Goal: Information Seeking & Learning: Check status

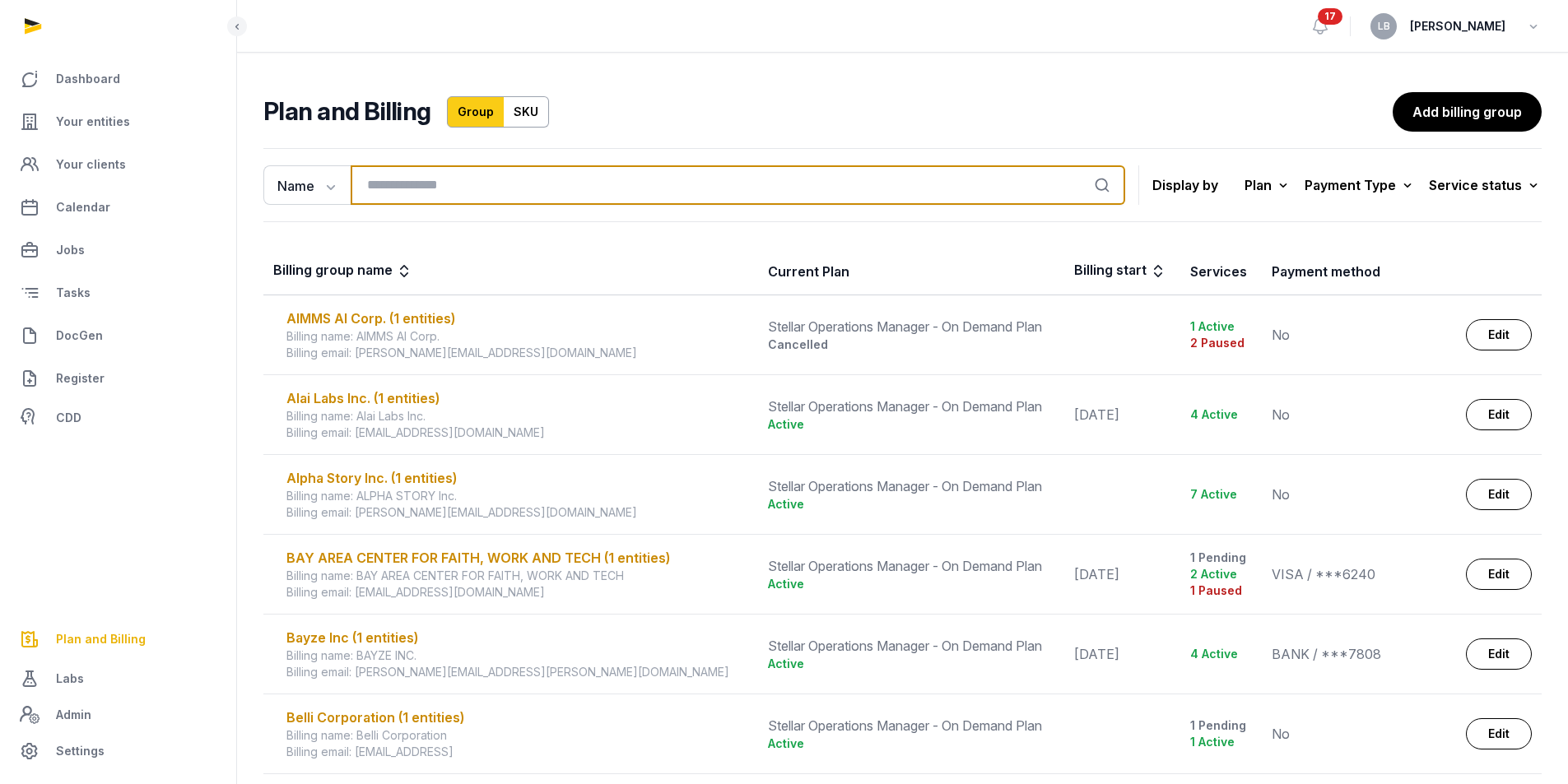
click at [689, 188] on input "search" at bounding box center [737, 185] width 774 height 39
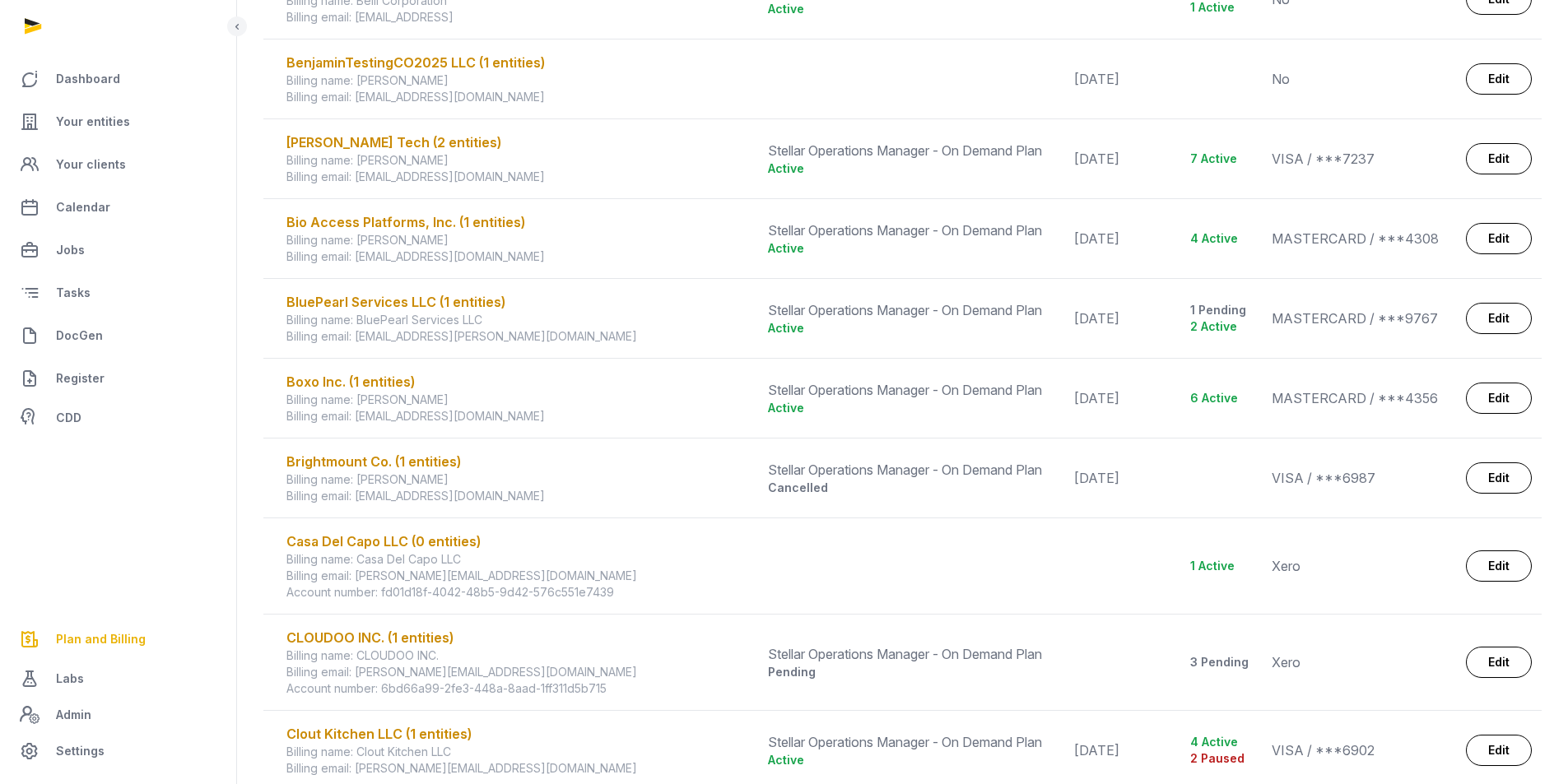
scroll to position [887, 0]
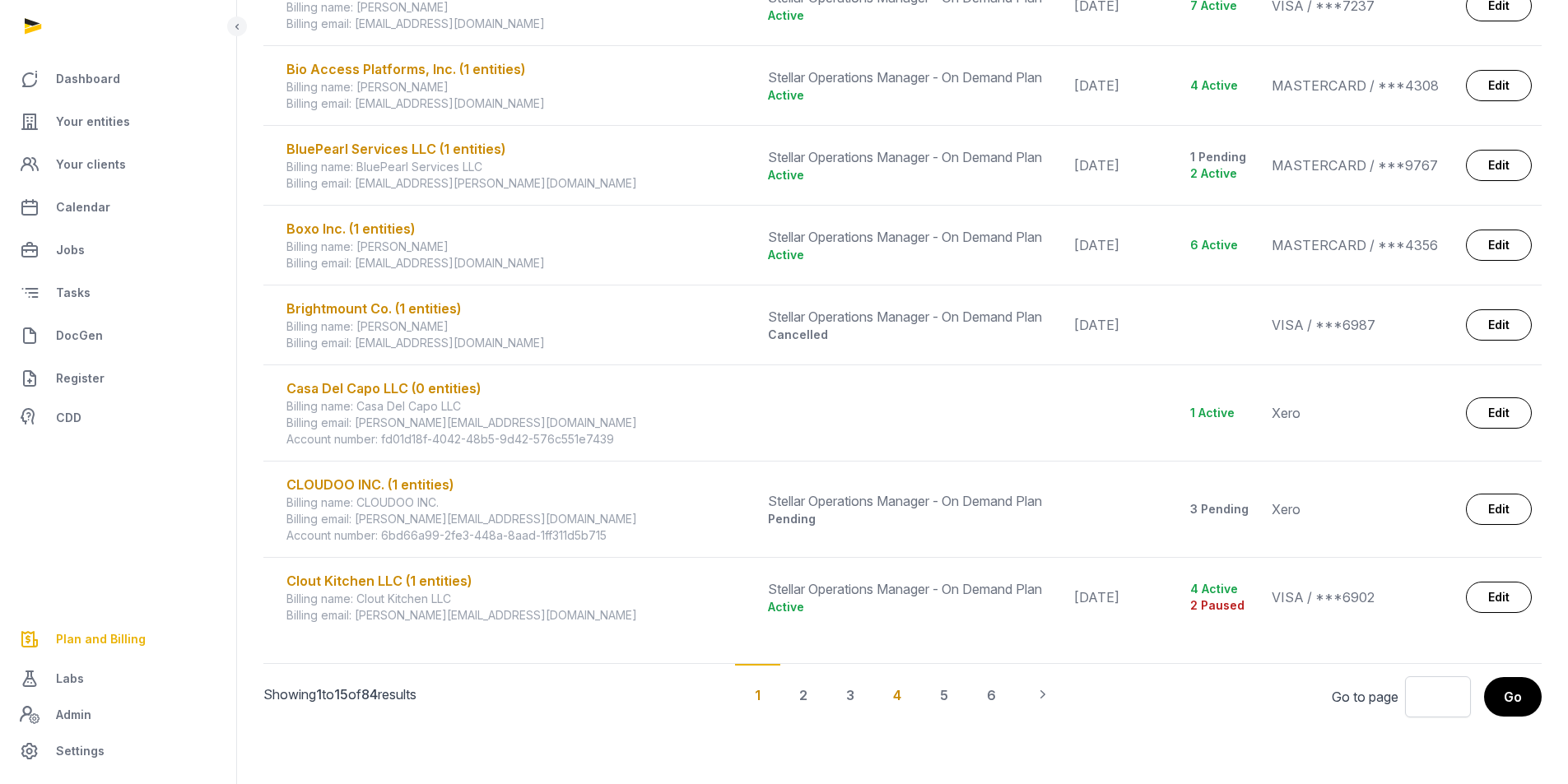
type input "**********"
click at [891, 695] on div "4" at bounding box center [897, 693] width 48 height 61
click at [901, 699] on div "4" at bounding box center [897, 693] width 48 height 61
click at [900, 697] on div "4" at bounding box center [897, 693] width 48 height 61
click at [1047, 694] on icon "Pagination" at bounding box center [1042, 693] width 16 height 16
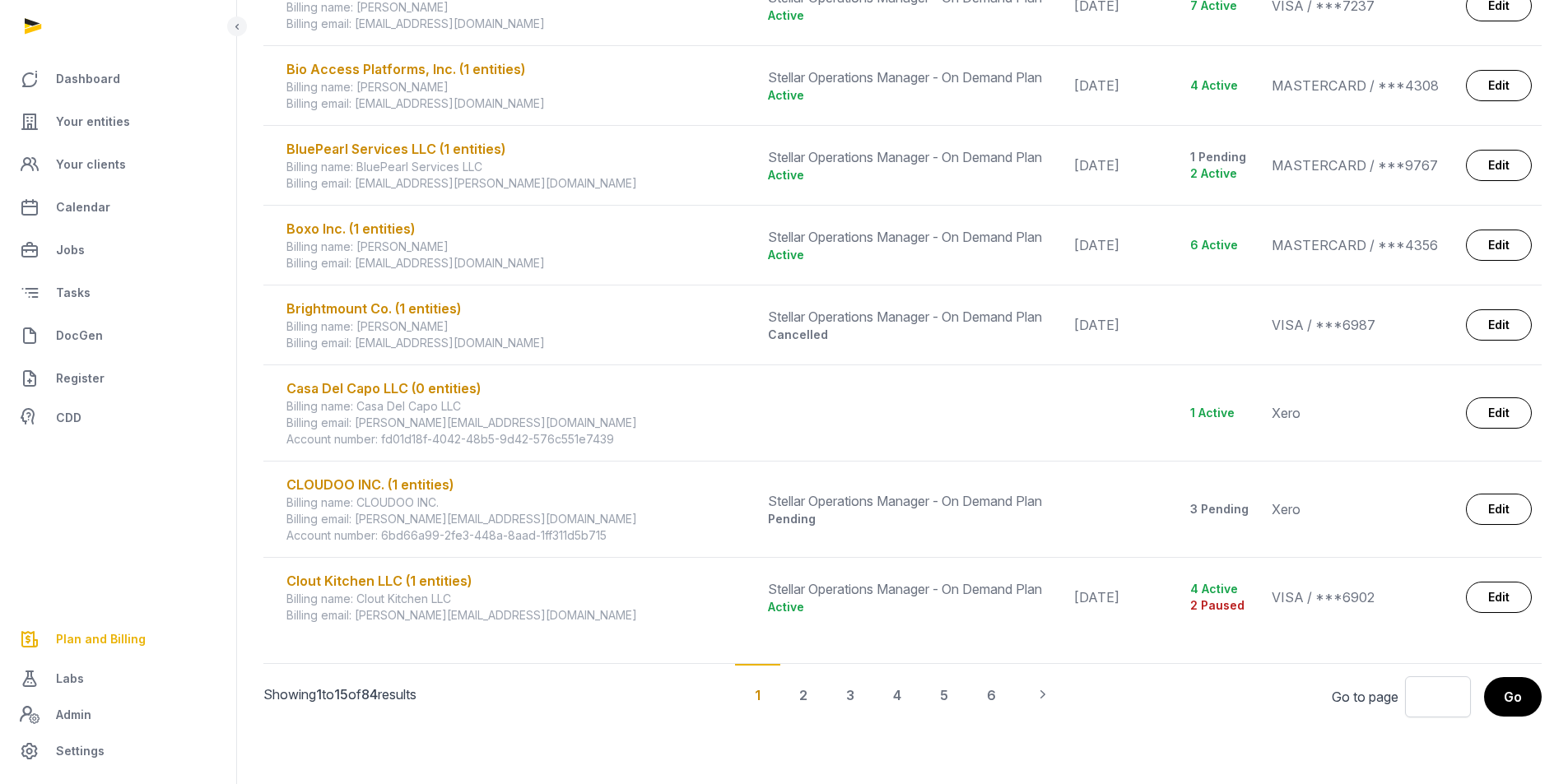
click at [763, 695] on div "1" at bounding box center [757, 693] width 45 height 61
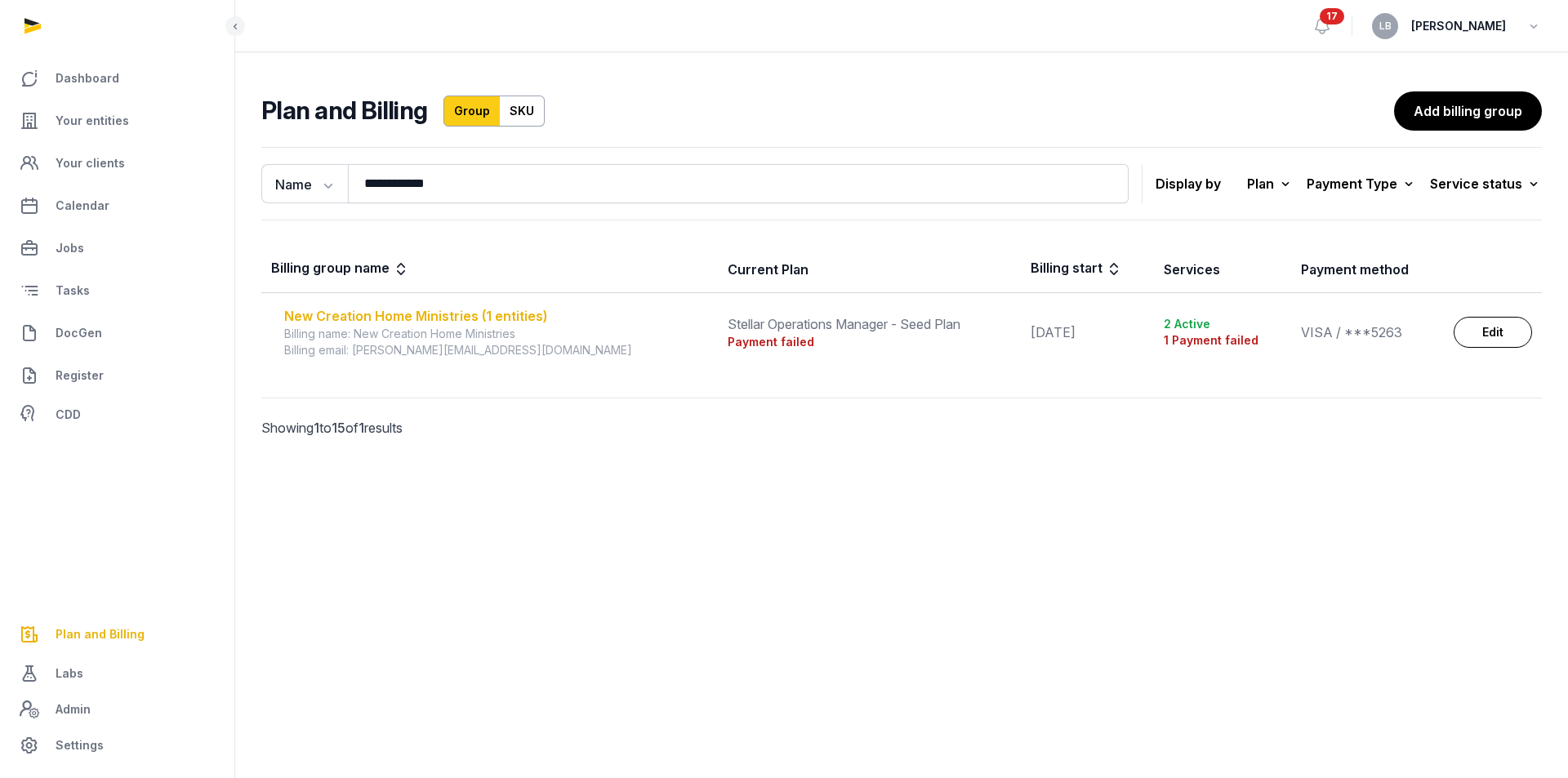
click at [512, 322] on div "New Creation Home Ministries (1 entities)" at bounding box center [496, 315] width 424 height 19
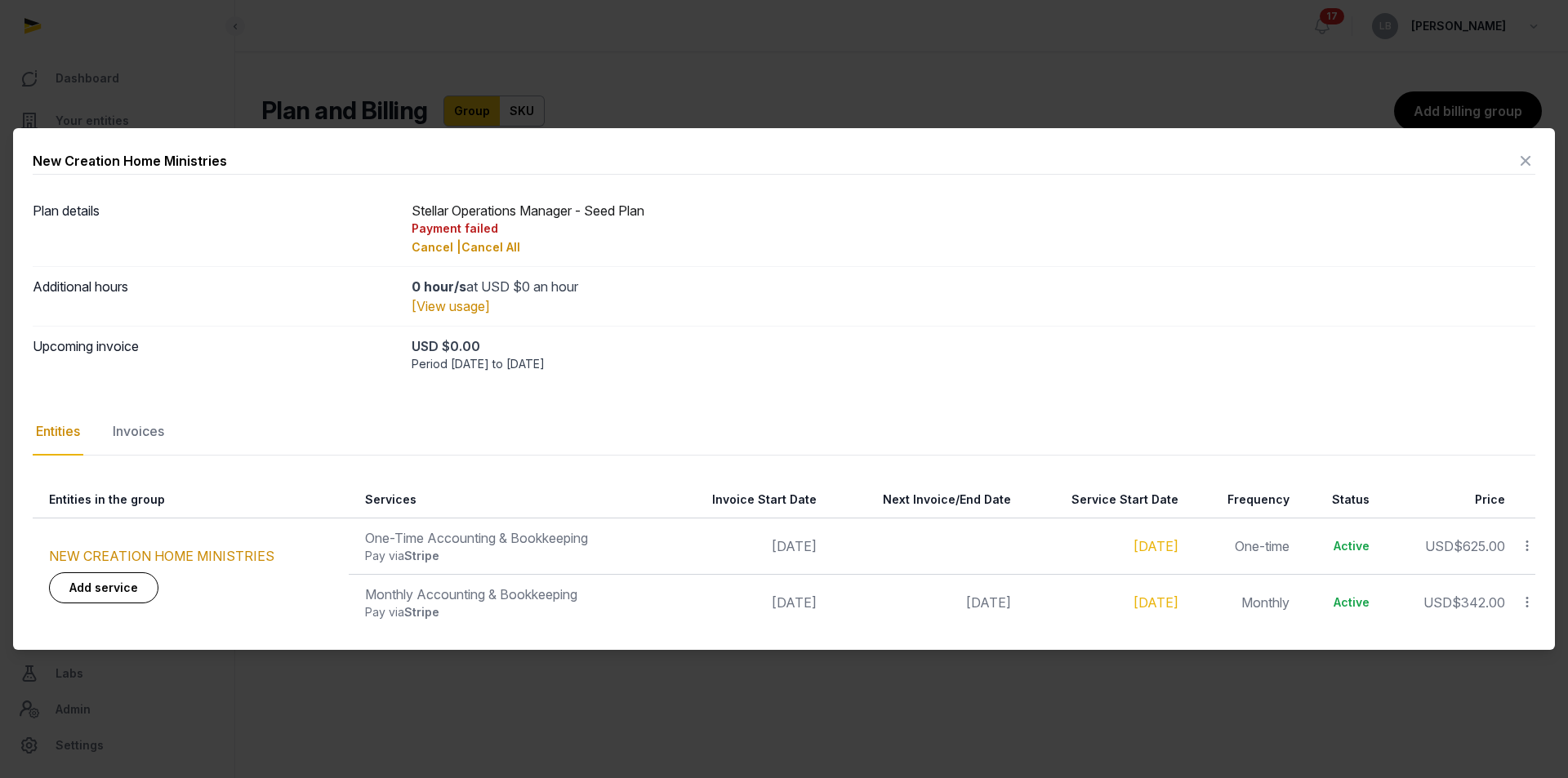
click at [1527, 613] on div at bounding box center [1525, 602] width 19 height 23
click at [200, 561] on link "NEW CREATION HOME MINISTRIES" at bounding box center [162, 555] width 225 height 16
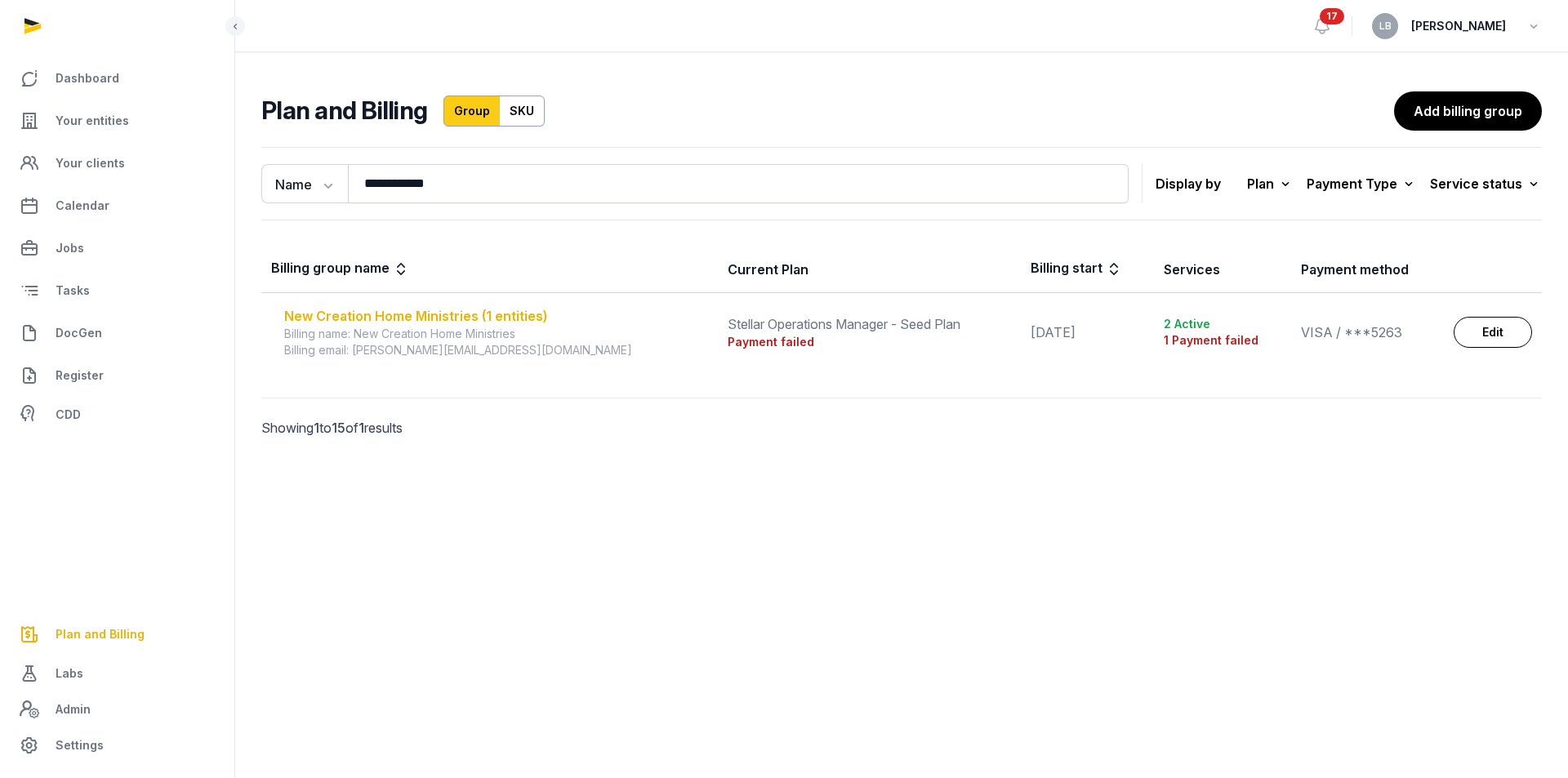
click at [478, 315] on div "New Creation Home Ministries (1 entities)" at bounding box center [496, 315] width 424 height 19
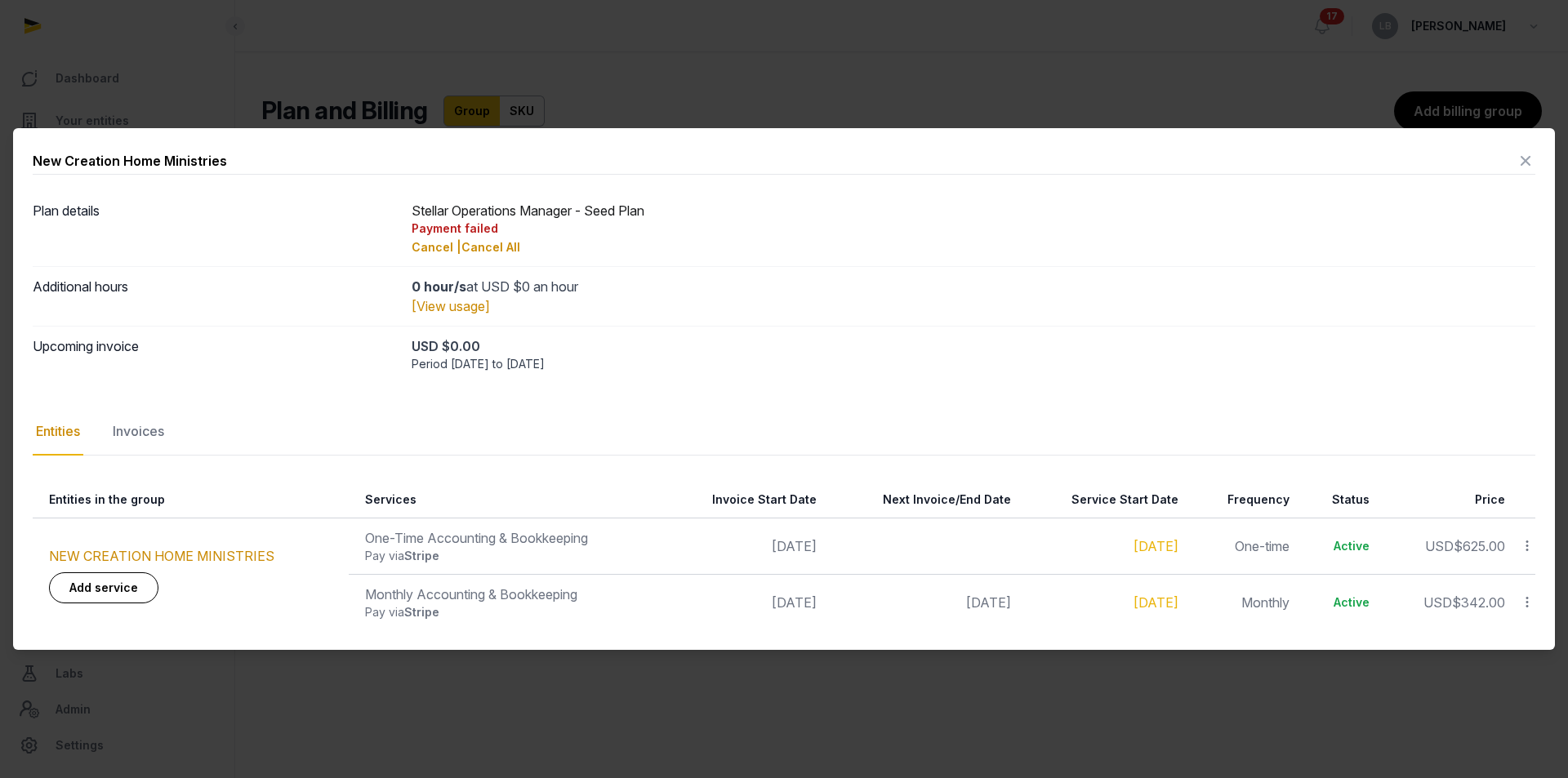
click at [1525, 538] on icon at bounding box center [1526, 546] width 14 height 17
click at [1520, 542] on icon at bounding box center [1526, 546] width 14 height 17
click at [1528, 603] on icon at bounding box center [1526, 602] width 14 height 17
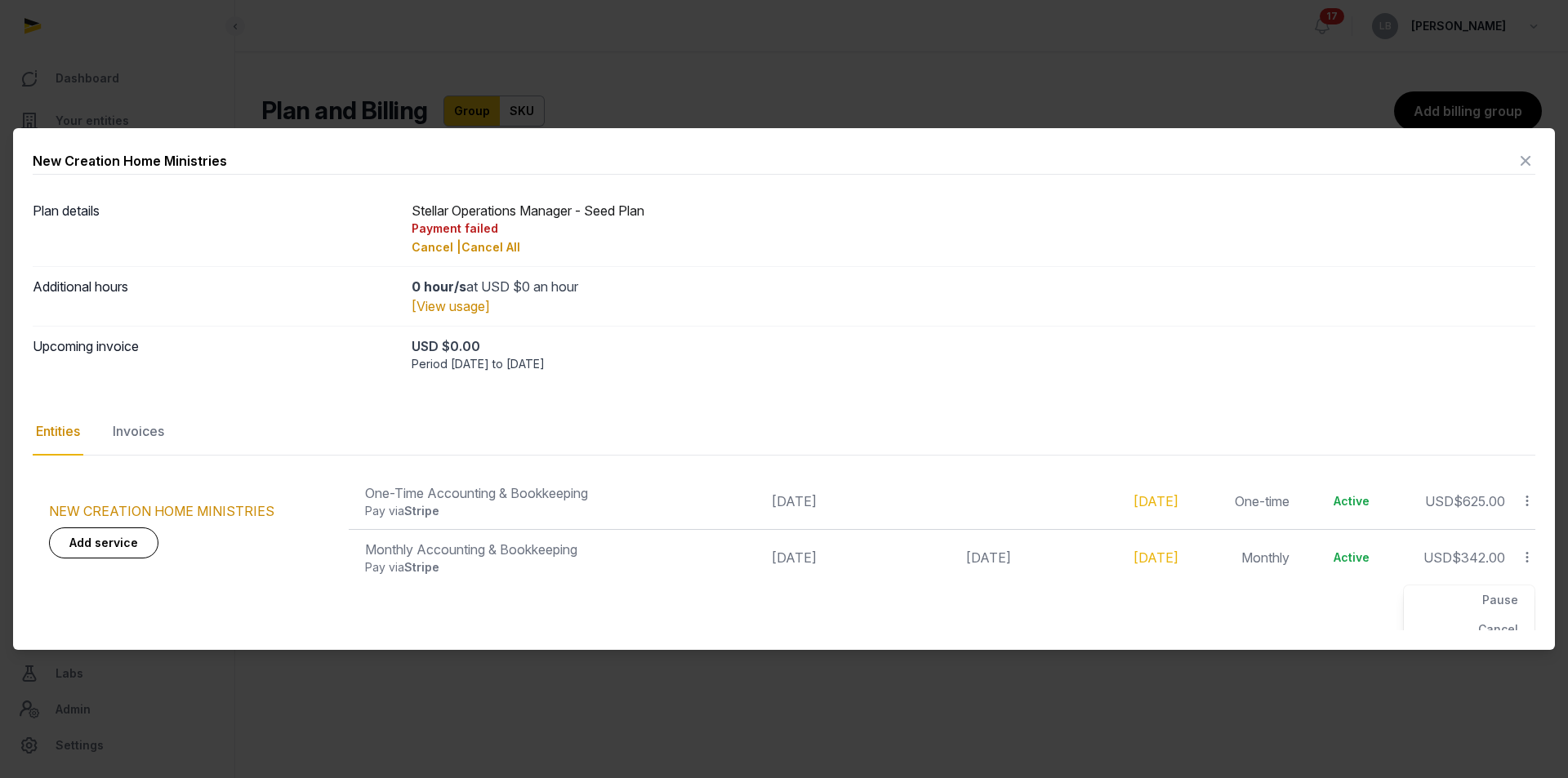
scroll to position [88, 0]
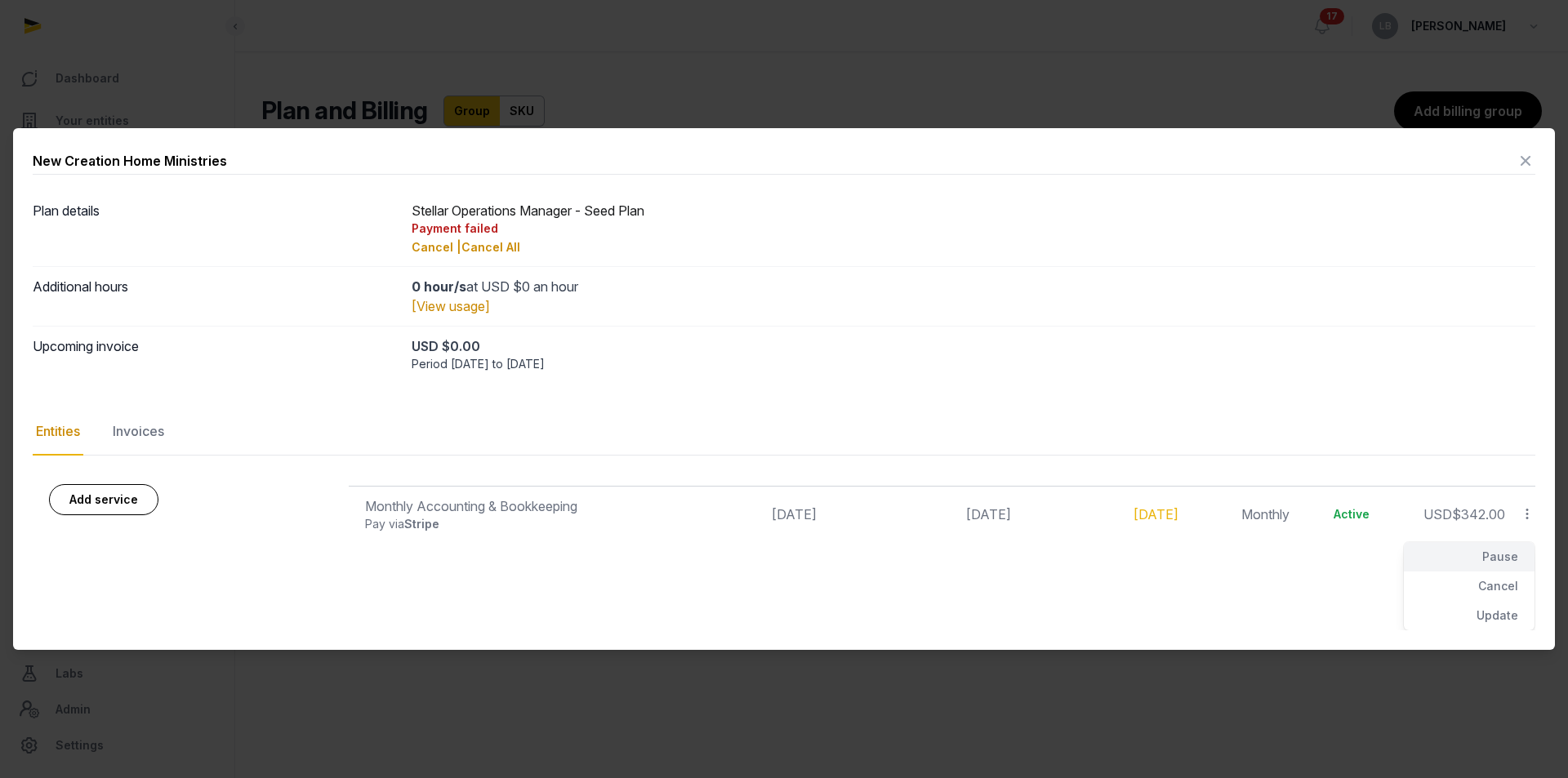
click at [1413, 565] on div "Pause" at bounding box center [1469, 557] width 131 height 30
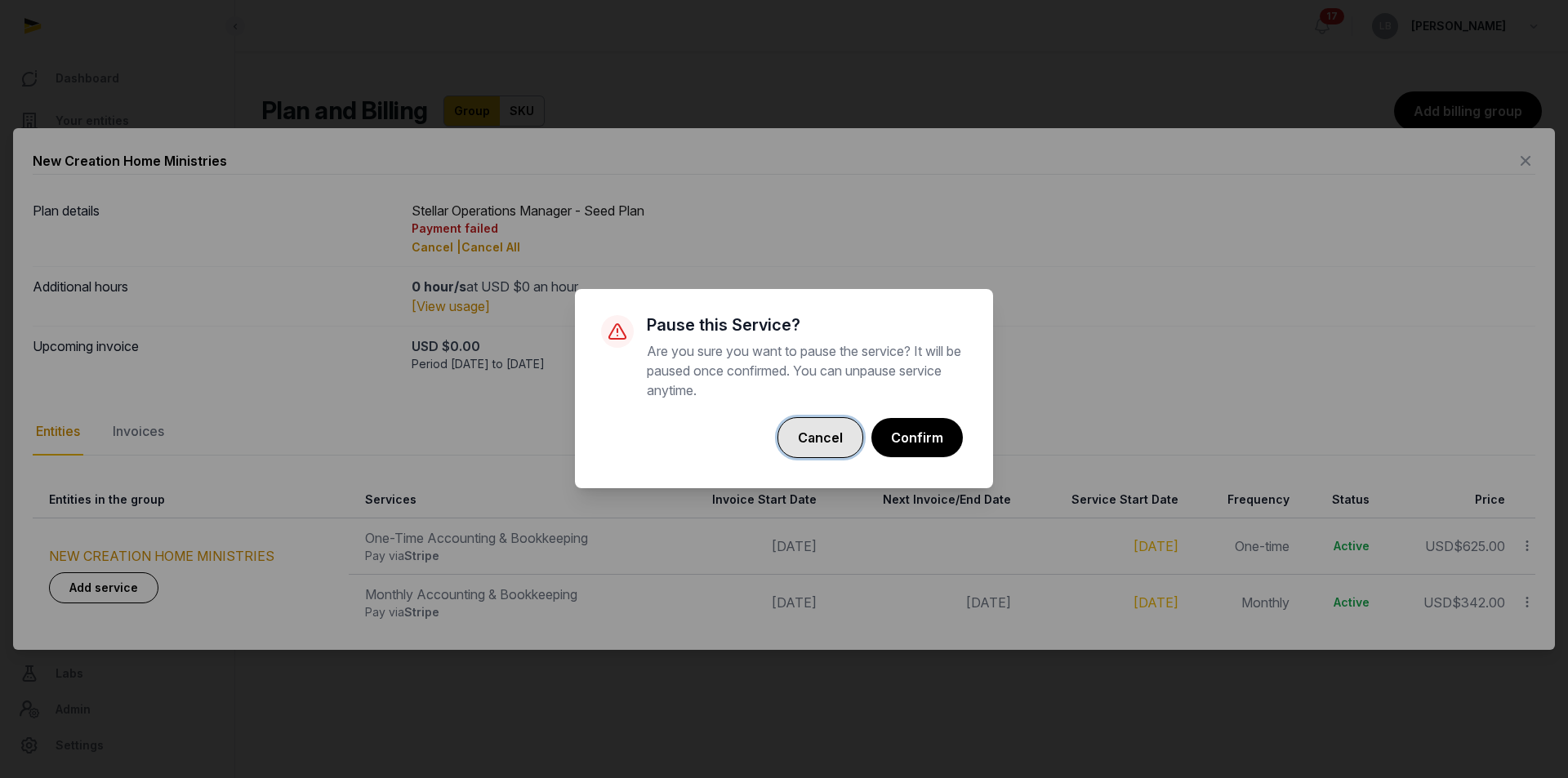
click at [815, 431] on button "Cancel" at bounding box center [820, 437] width 86 height 41
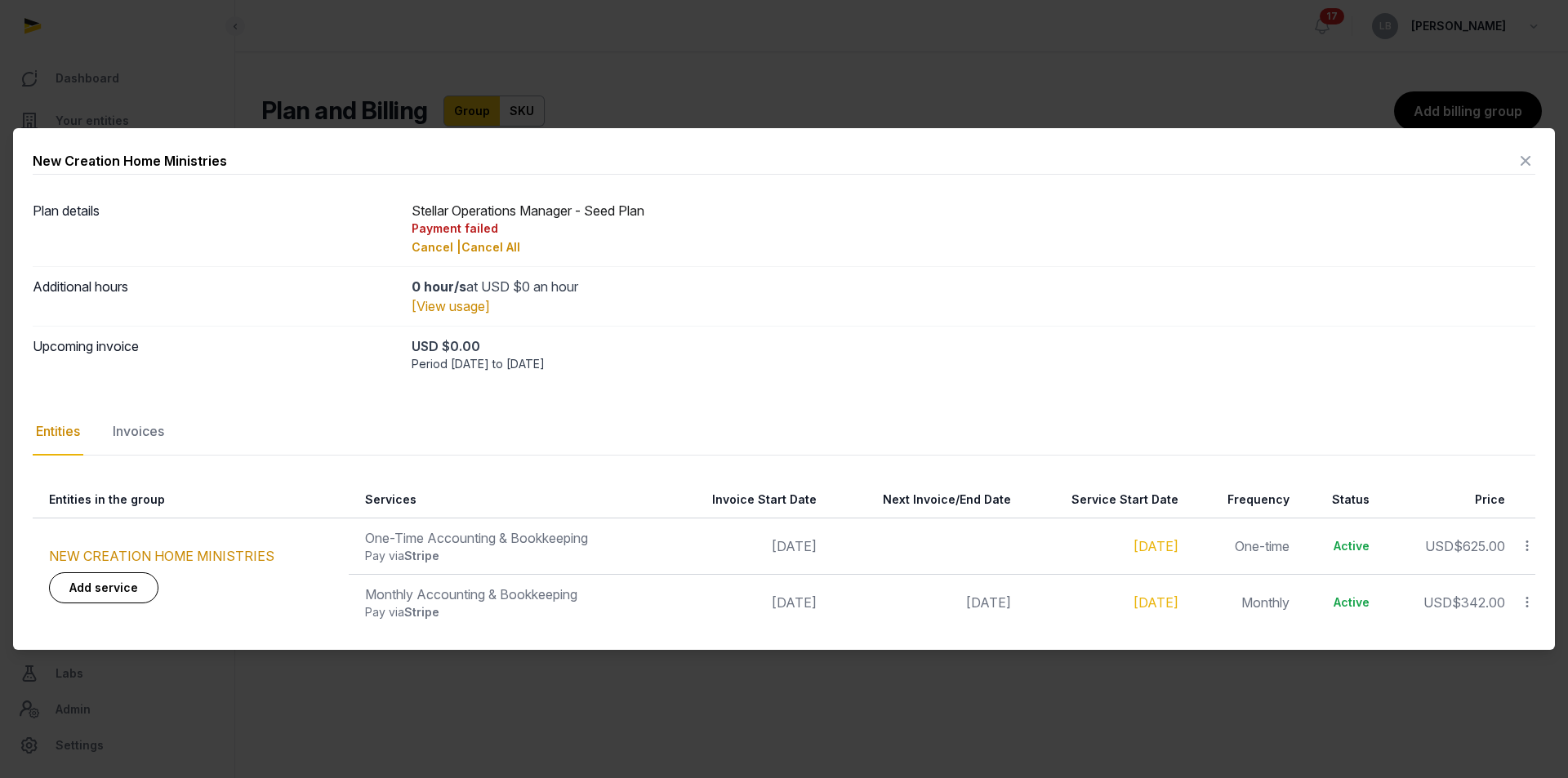
click at [1526, 601] on icon at bounding box center [1526, 602] width 14 height 17
click at [1520, 601] on icon at bounding box center [1526, 602] width 14 height 17
click at [1529, 595] on icon at bounding box center [1526, 602] width 14 height 17
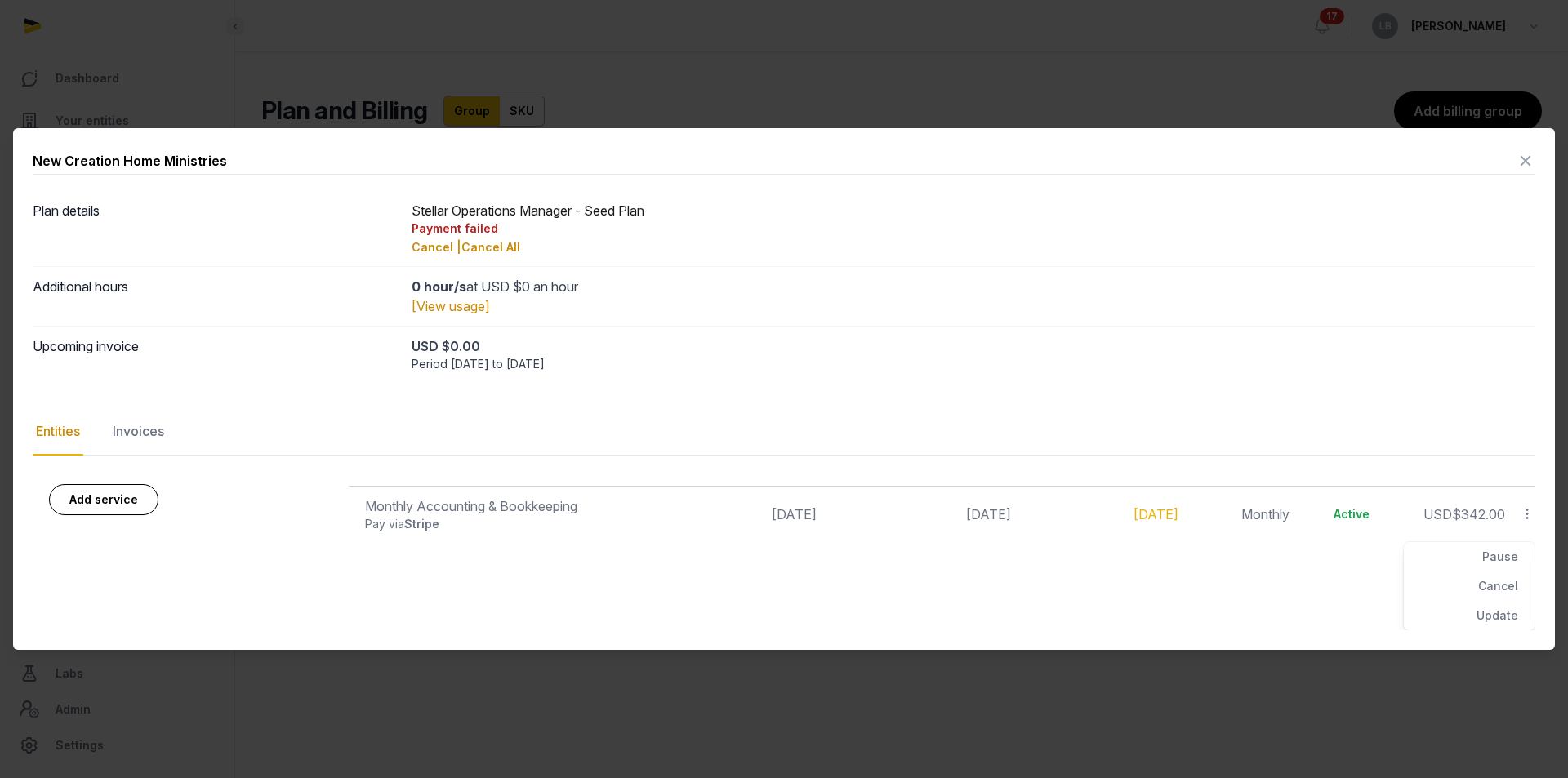
click at [1232, 552] on div "Entities in the group Services Invoice Start Date Next Invoice/End Date Service…" at bounding box center [784, 555] width 1503 height 148
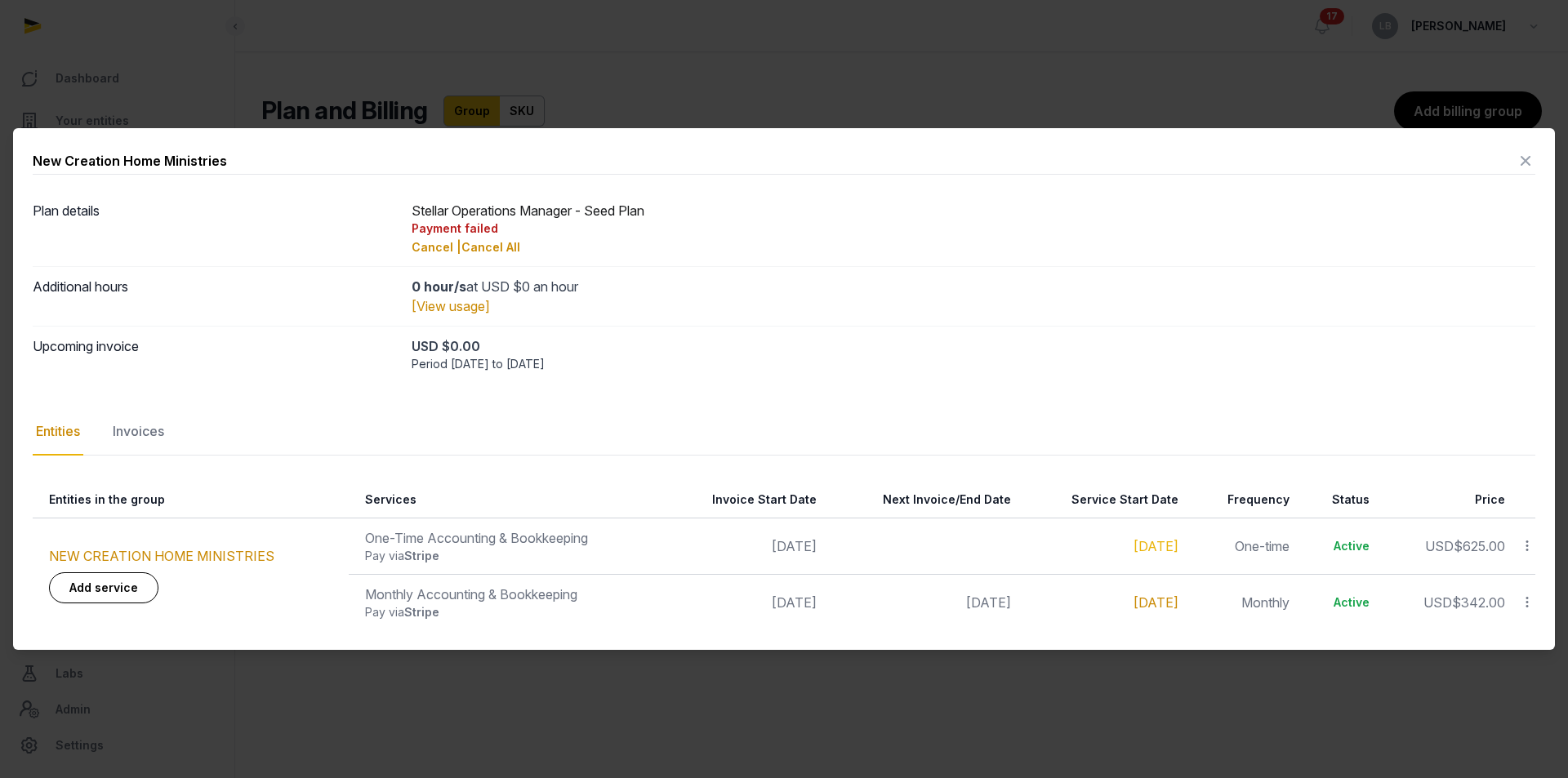
click at [1133, 603] on link "Nov 01, 2024" at bounding box center [1155, 602] width 45 height 16
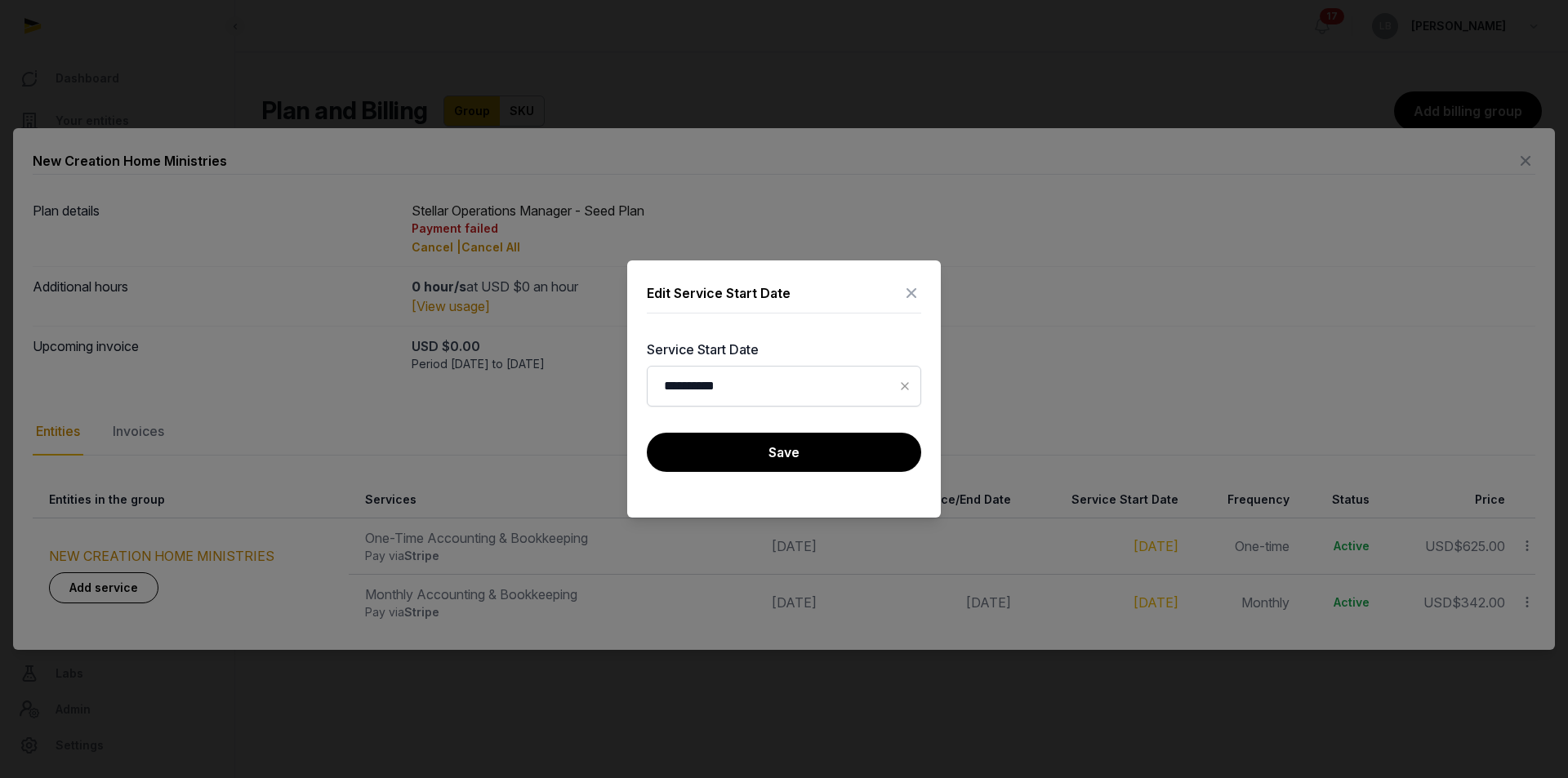
click at [915, 295] on icon at bounding box center [911, 292] width 19 height 26
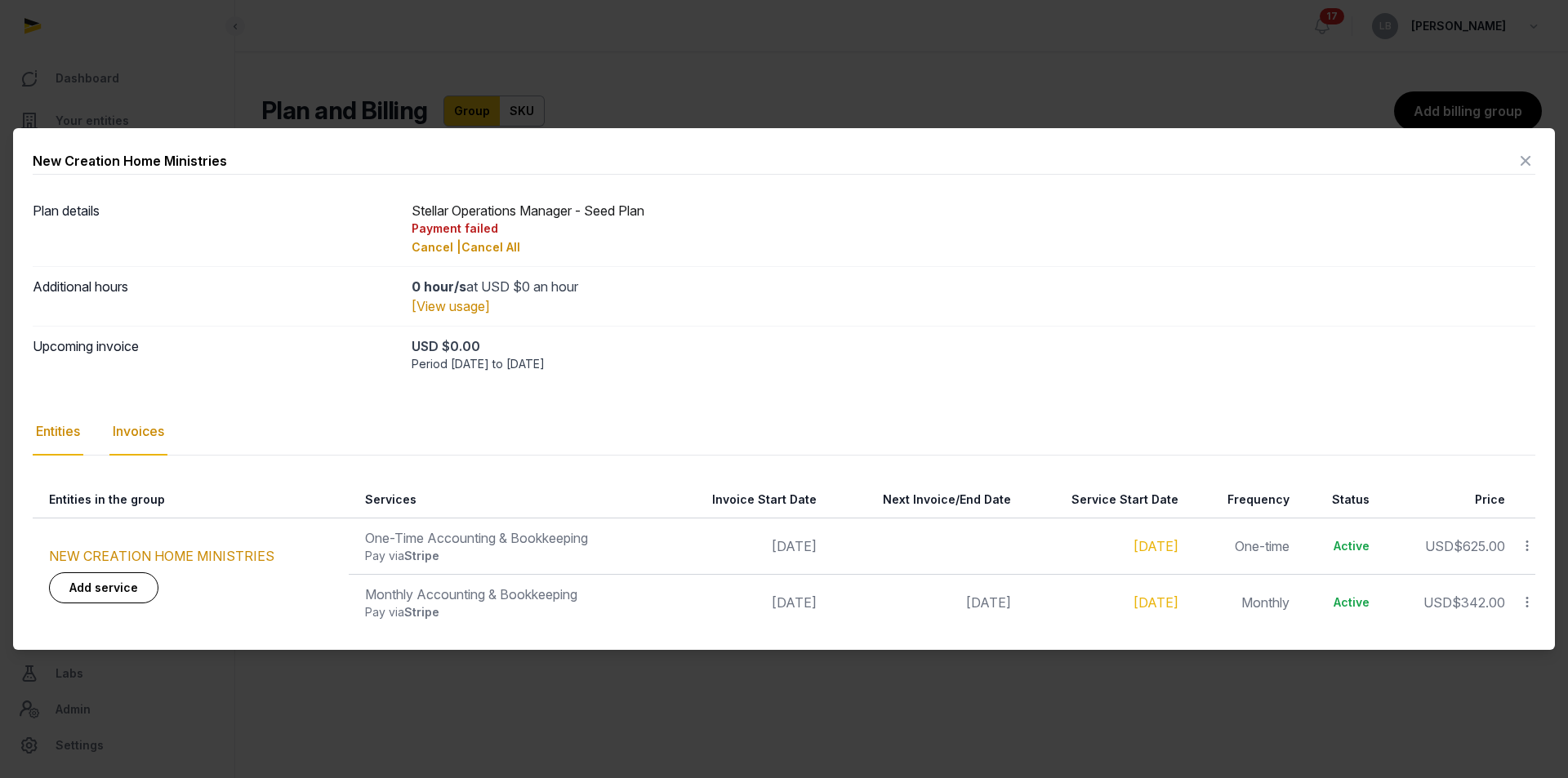
click at [149, 434] on div "Invoices" at bounding box center [138, 432] width 58 height 47
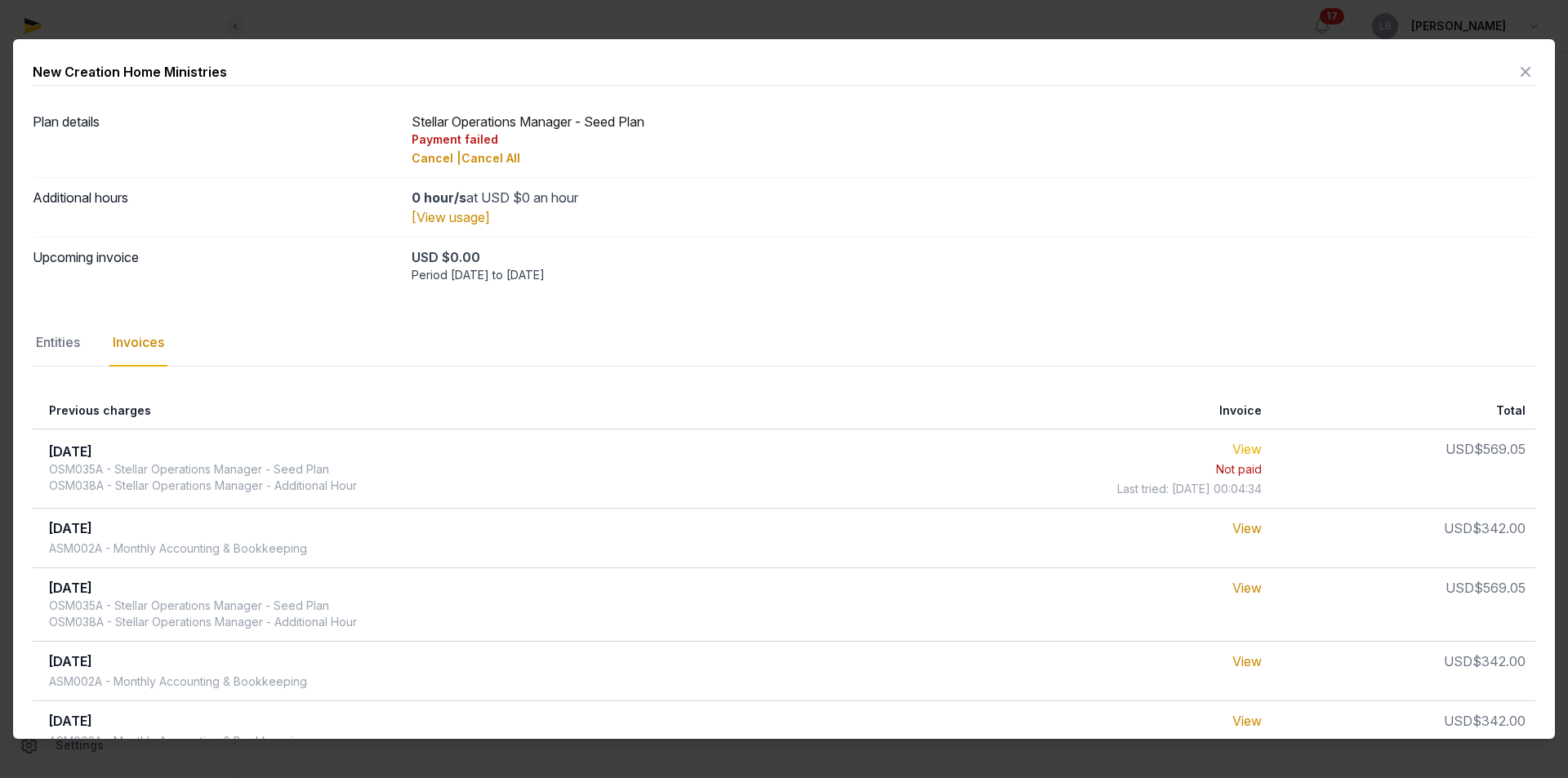
click at [1241, 444] on link "View" at bounding box center [1247, 448] width 30 height 16
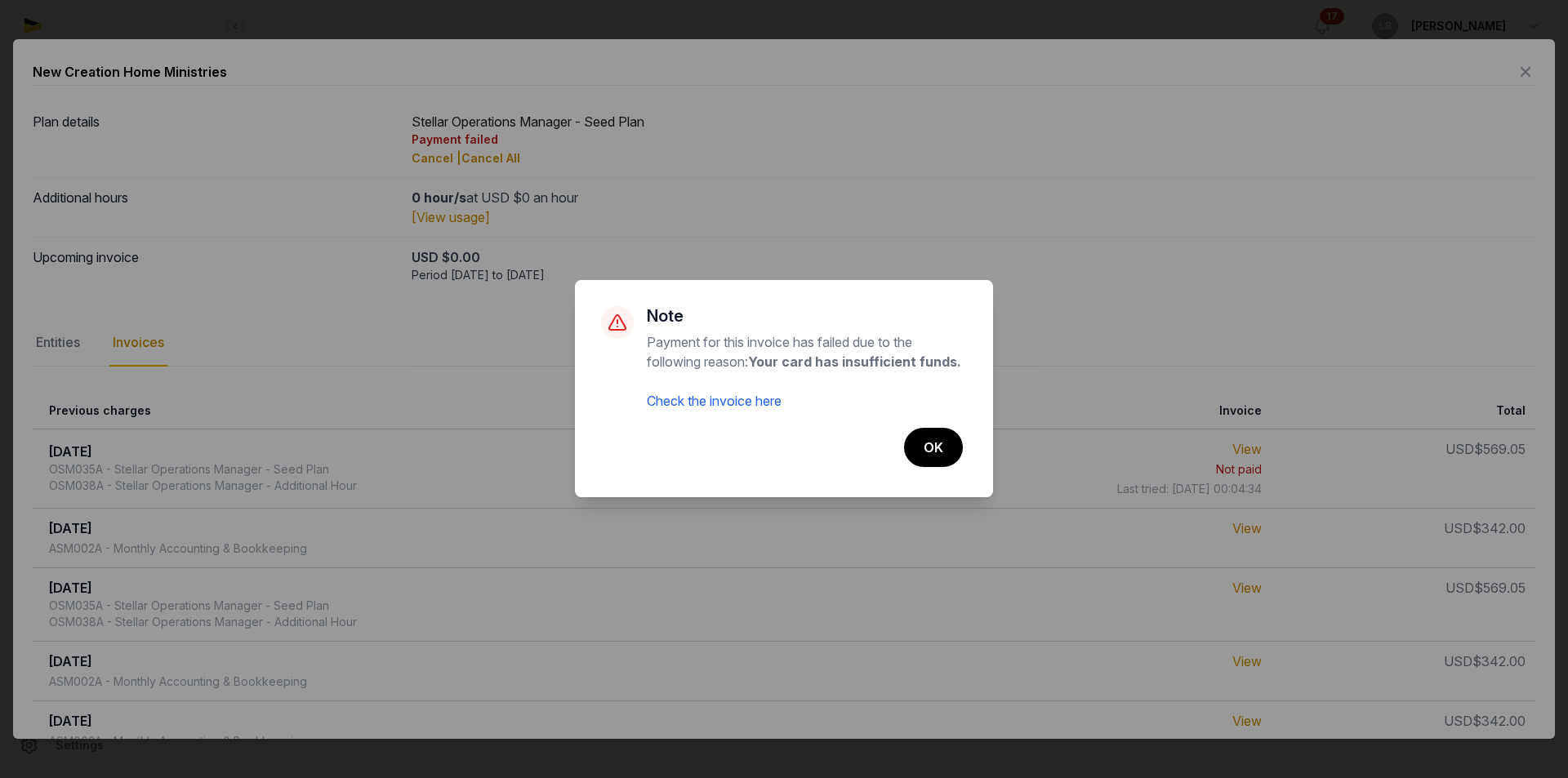
click at [746, 400] on link "Check the invoice here" at bounding box center [714, 400] width 135 height 16
click at [919, 445] on button "OK" at bounding box center [931, 447] width 60 height 41
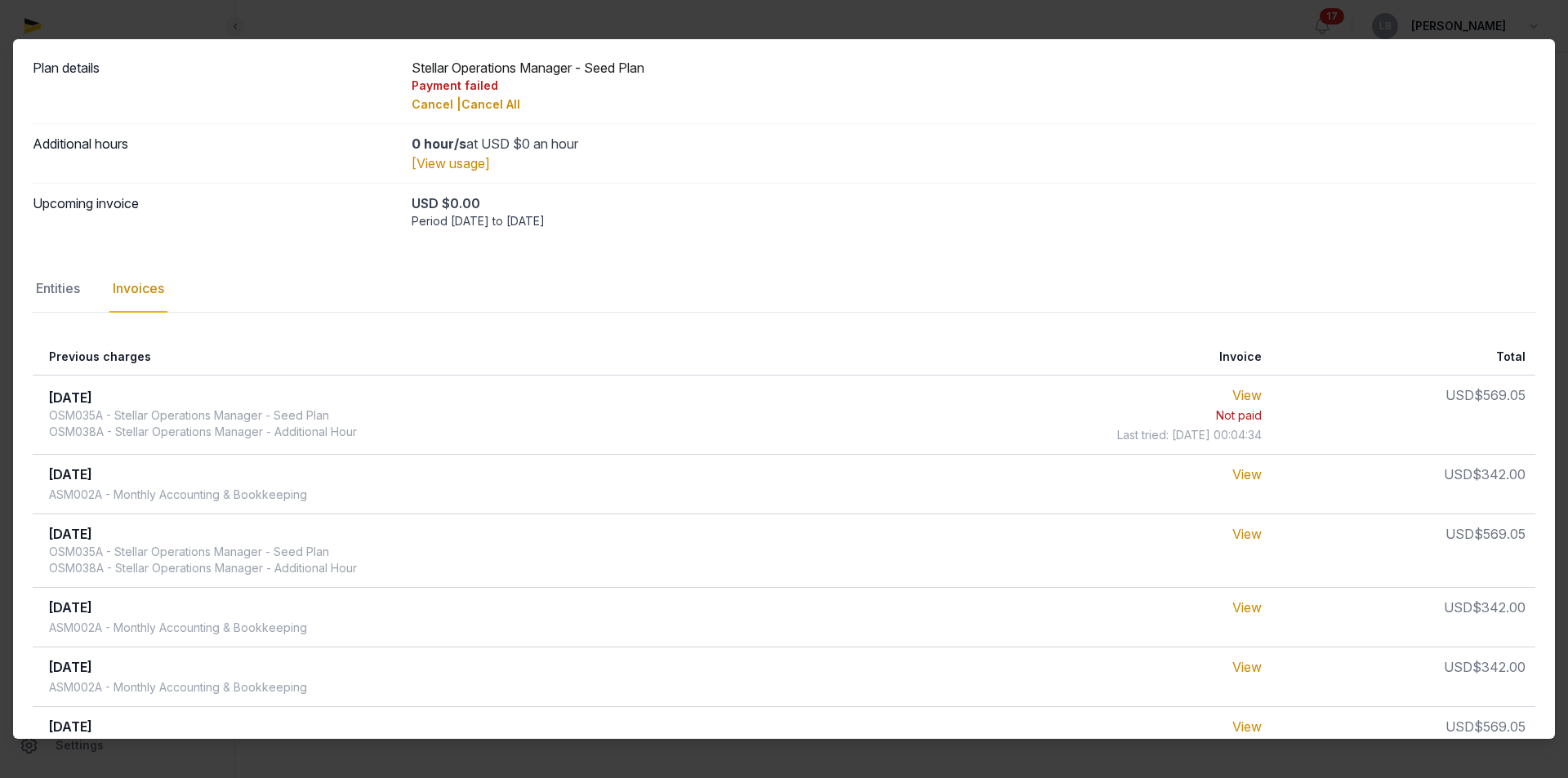
scroll to position [81, 0]
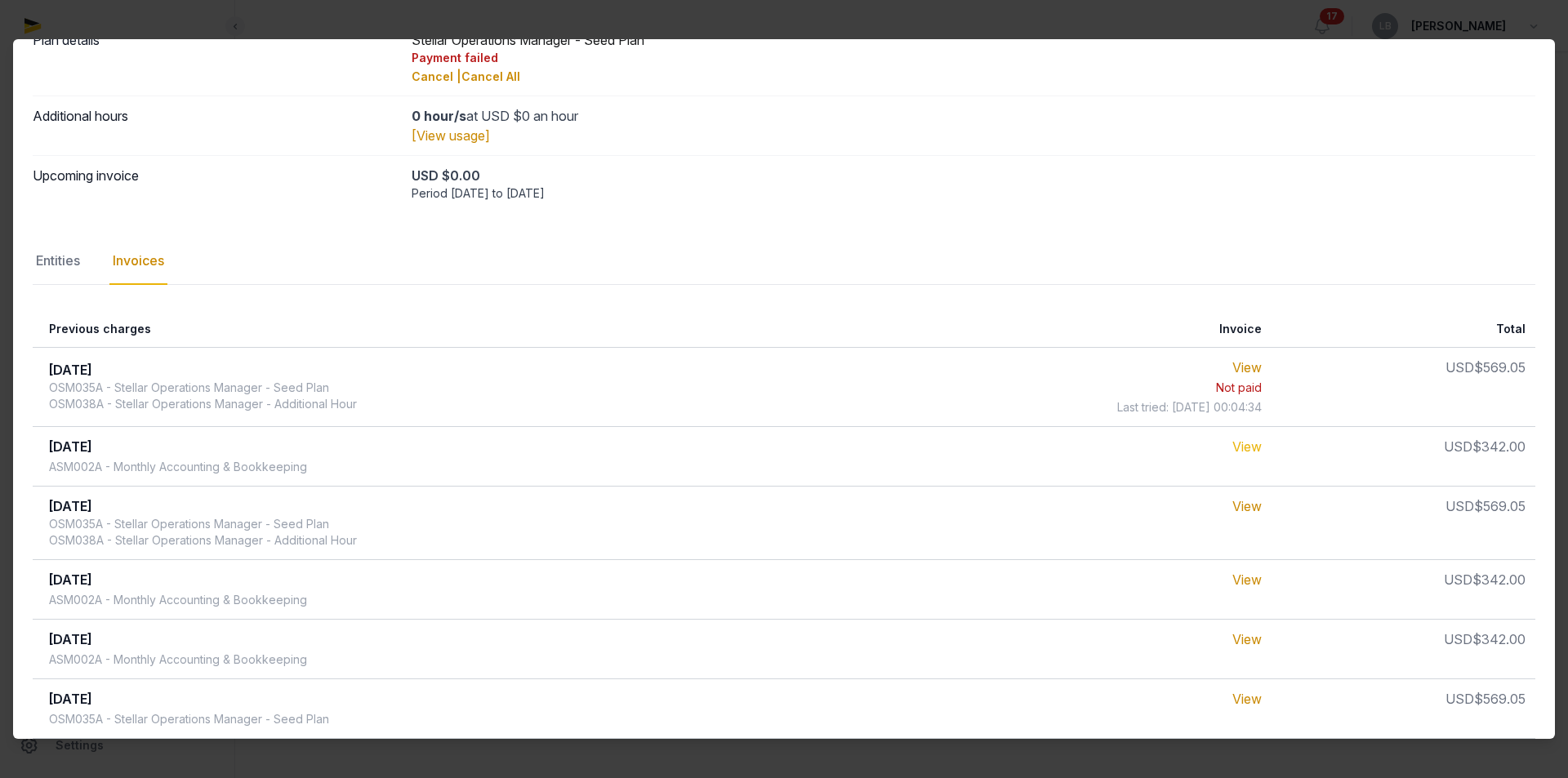
click at [1248, 451] on link "View" at bounding box center [1247, 446] width 30 height 16
click at [1249, 370] on link "View" at bounding box center [1247, 367] width 30 height 16
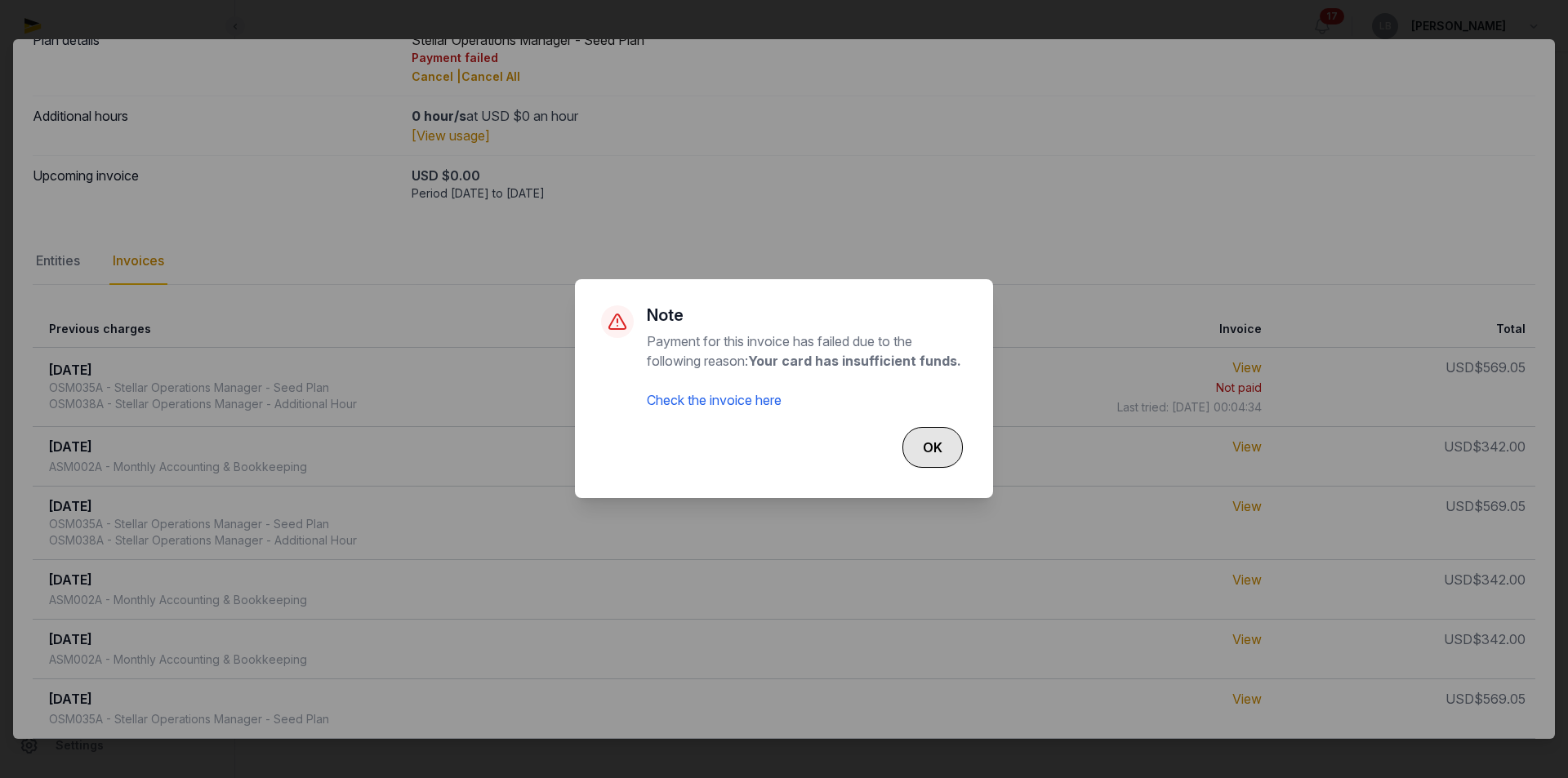
click at [931, 452] on button "OK" at bounding box center [931, 447] width 60 height 41
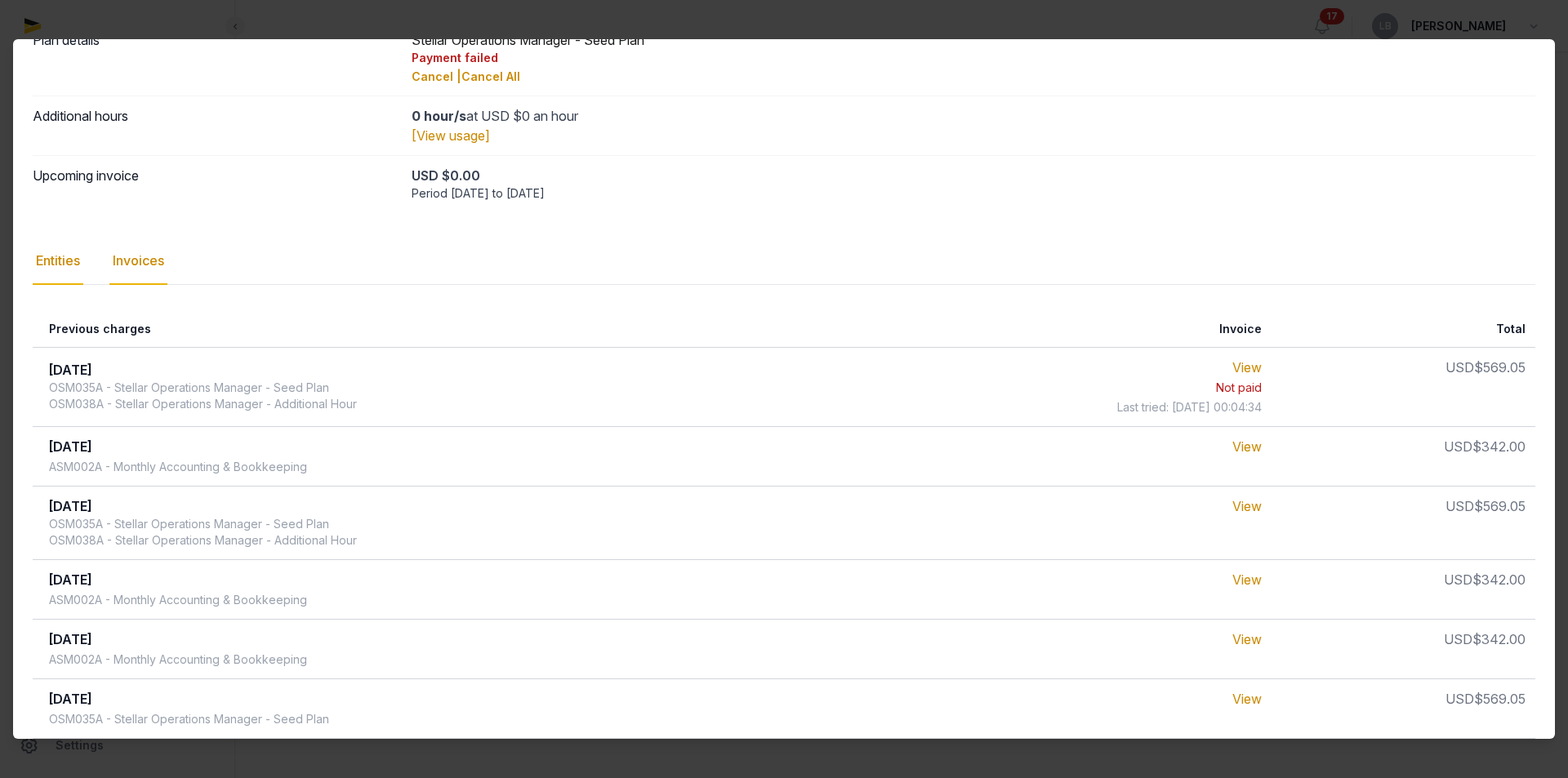
click at [70, 264] on div "Entities" at bounding box center [58, 261] width 51 height 47
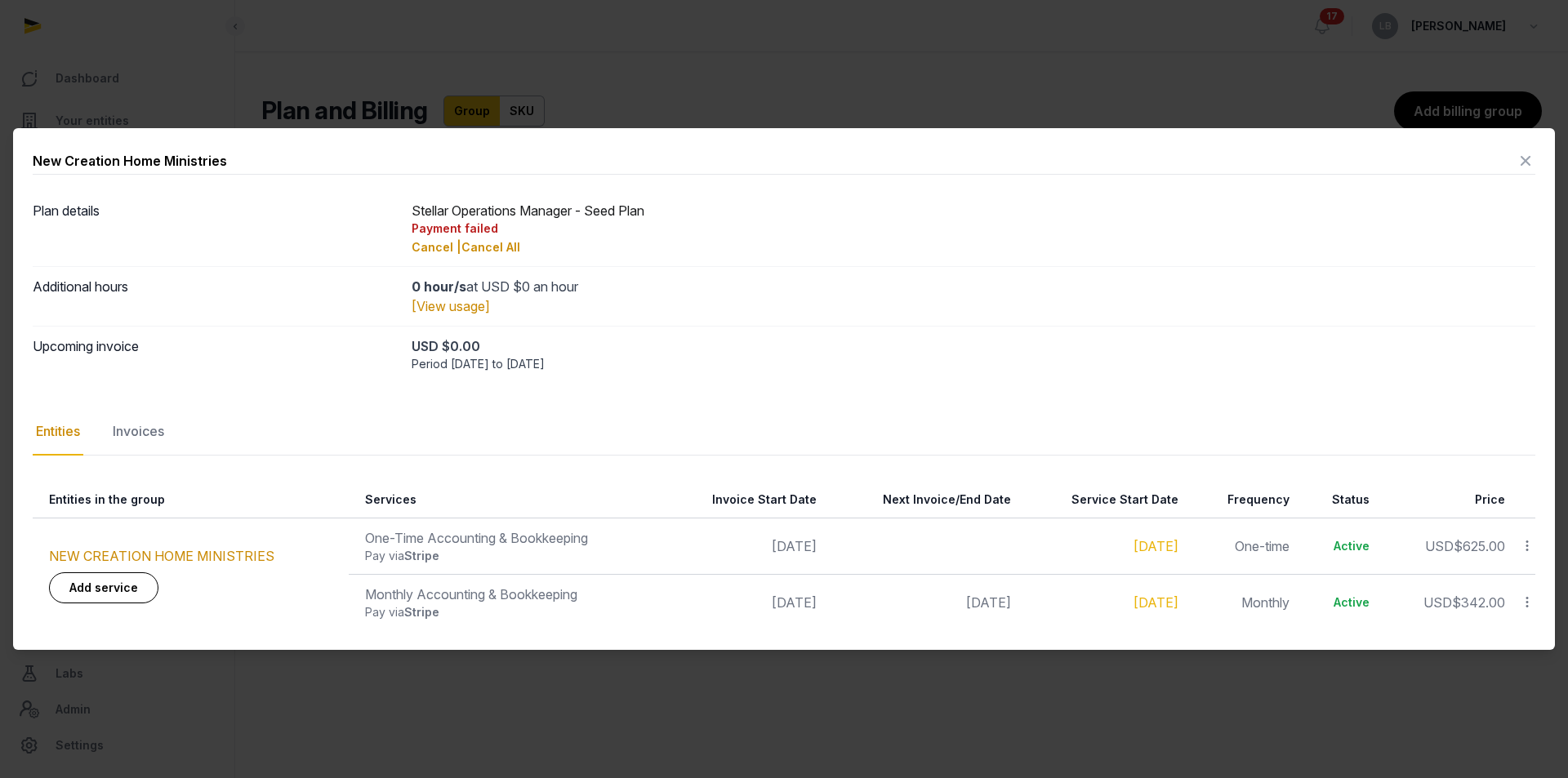
scroll to position [0, 0]
click at [134, 425] on div "Invoices" at bounding box center [138, 432] width 58 height 47
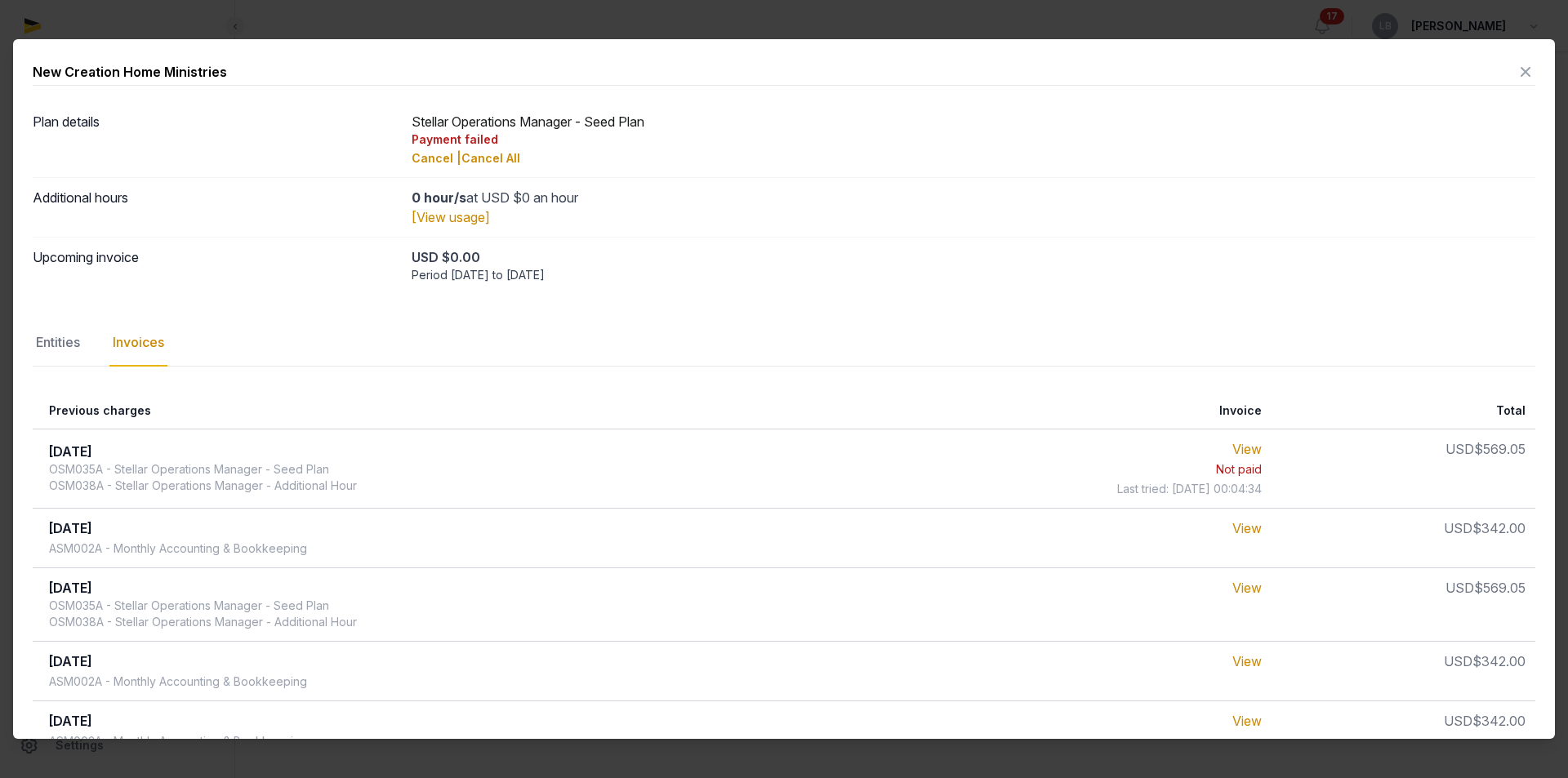
click at [82, 468] on div "OSM035A - Stellar Operations Manager - Seed Plan OSM038A - Stellar Operations M…" at bounding box center [203, 477] width 308 height 33
click at [1248, 453] on link "View" at bounding box center [1247, 448] width 30 height 16
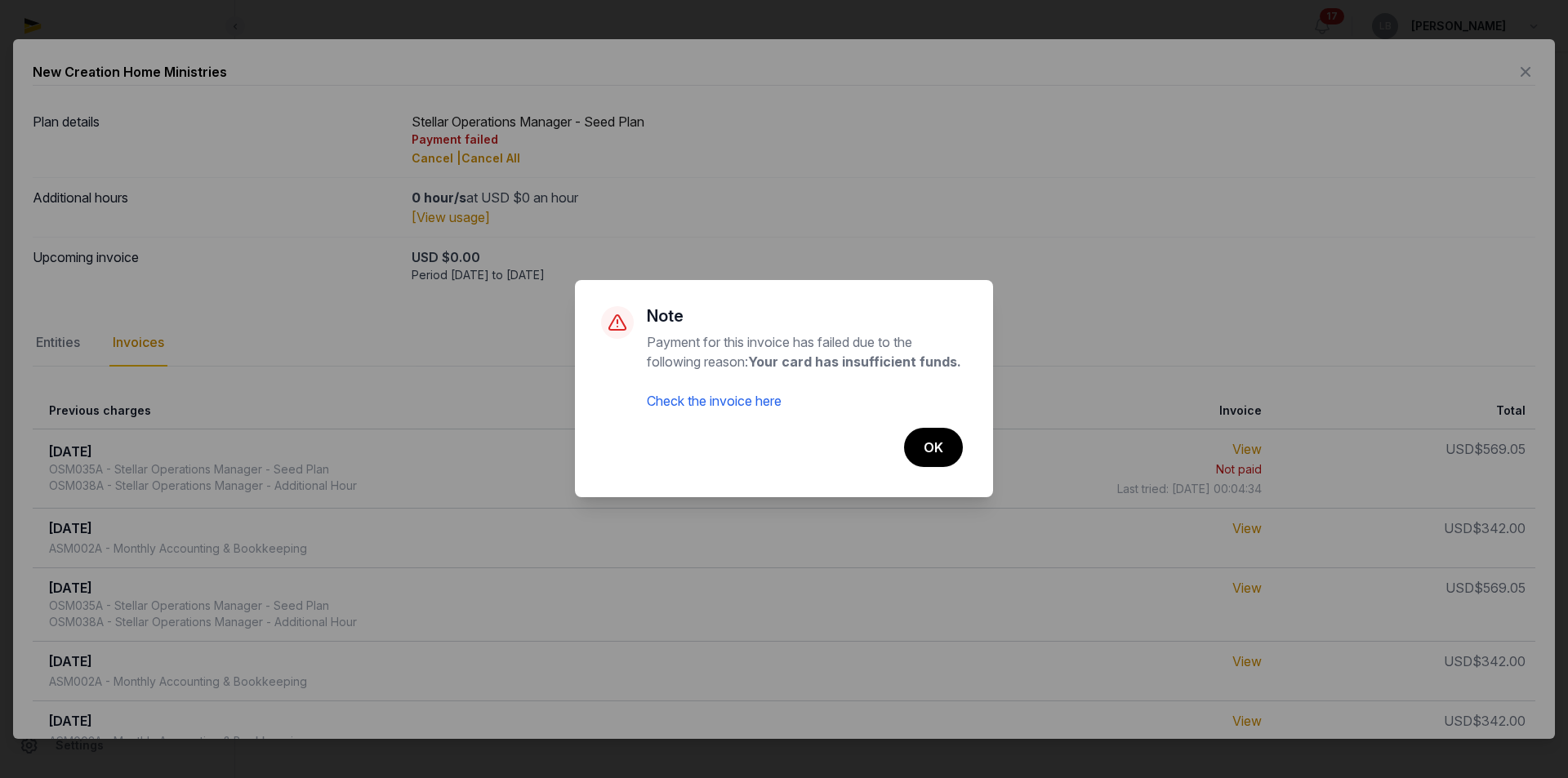
click at [750, 406] on link "Check the invoice here" at bounding box center [714, 400] width 135 height 16
click at [927, 439] on button "OK" at bounding box center [931, 447] width 60 height 41
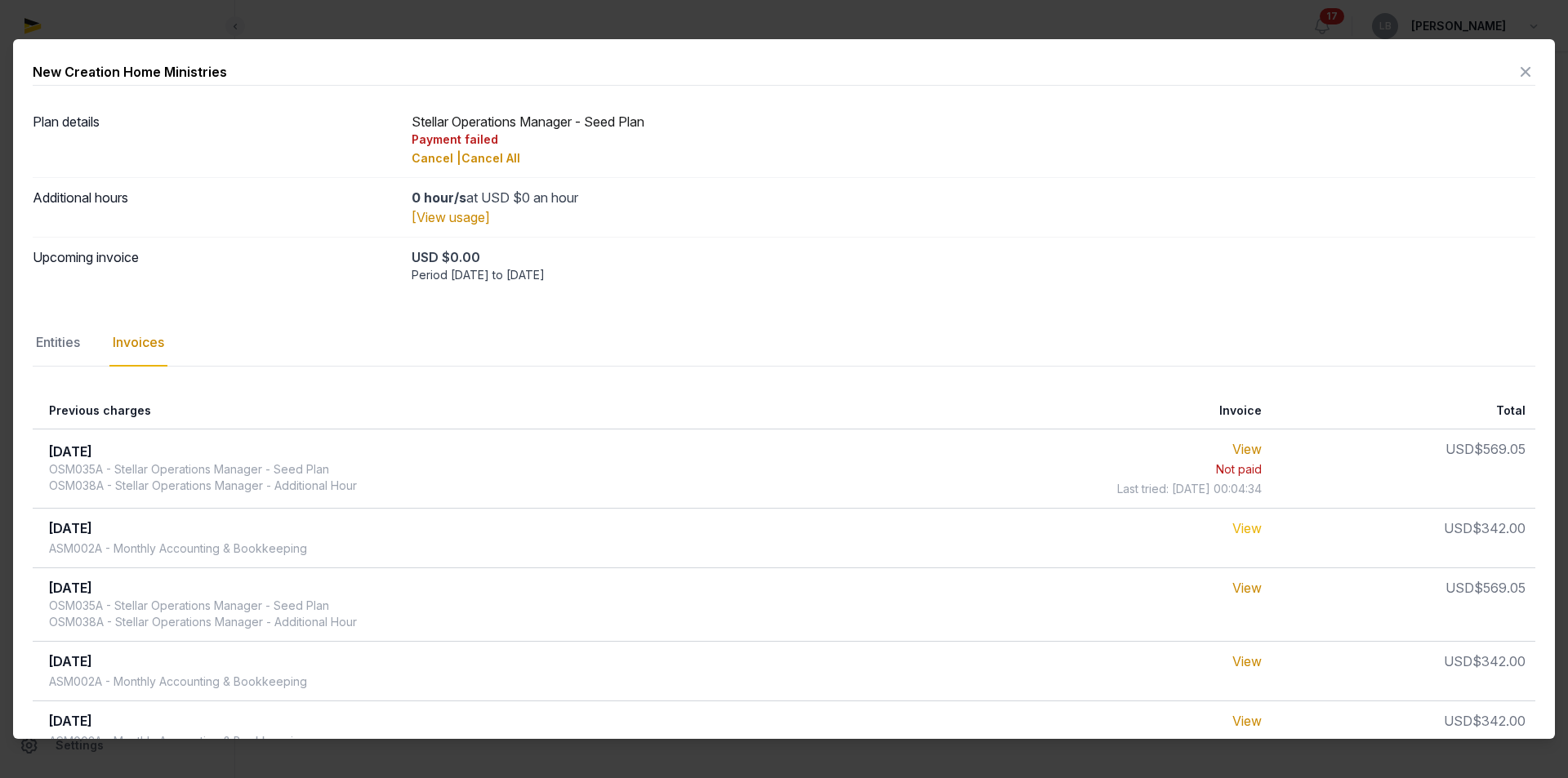
click at [1249, 528] on link "View" at bounding box center [1247, 528] width 30 height 16
